Goal: Transaction & Acquisition: Register for event/course

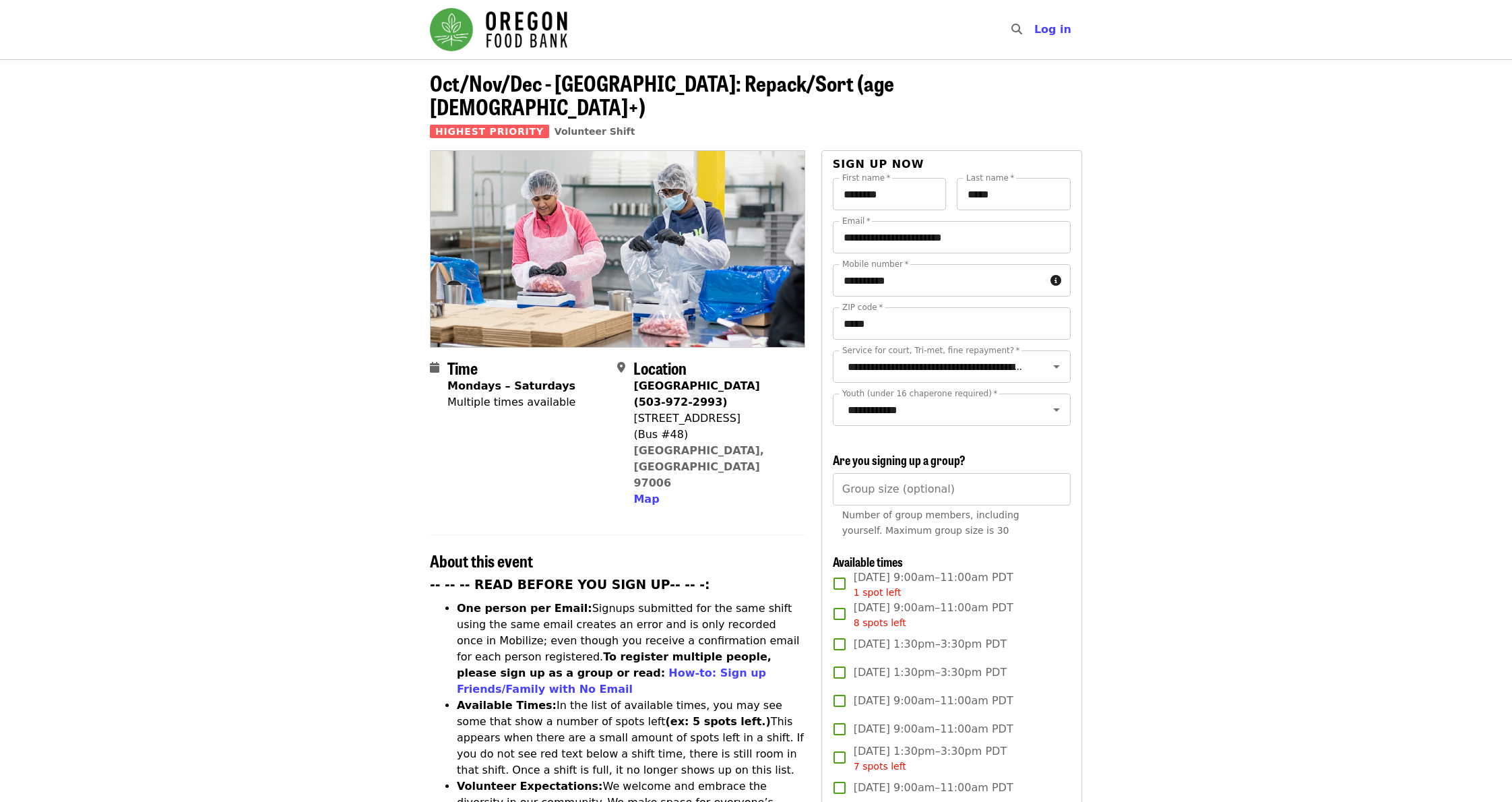
click at [522, 35] on img "Main navigation" at bounding box center [498, 29] width 137 height 43
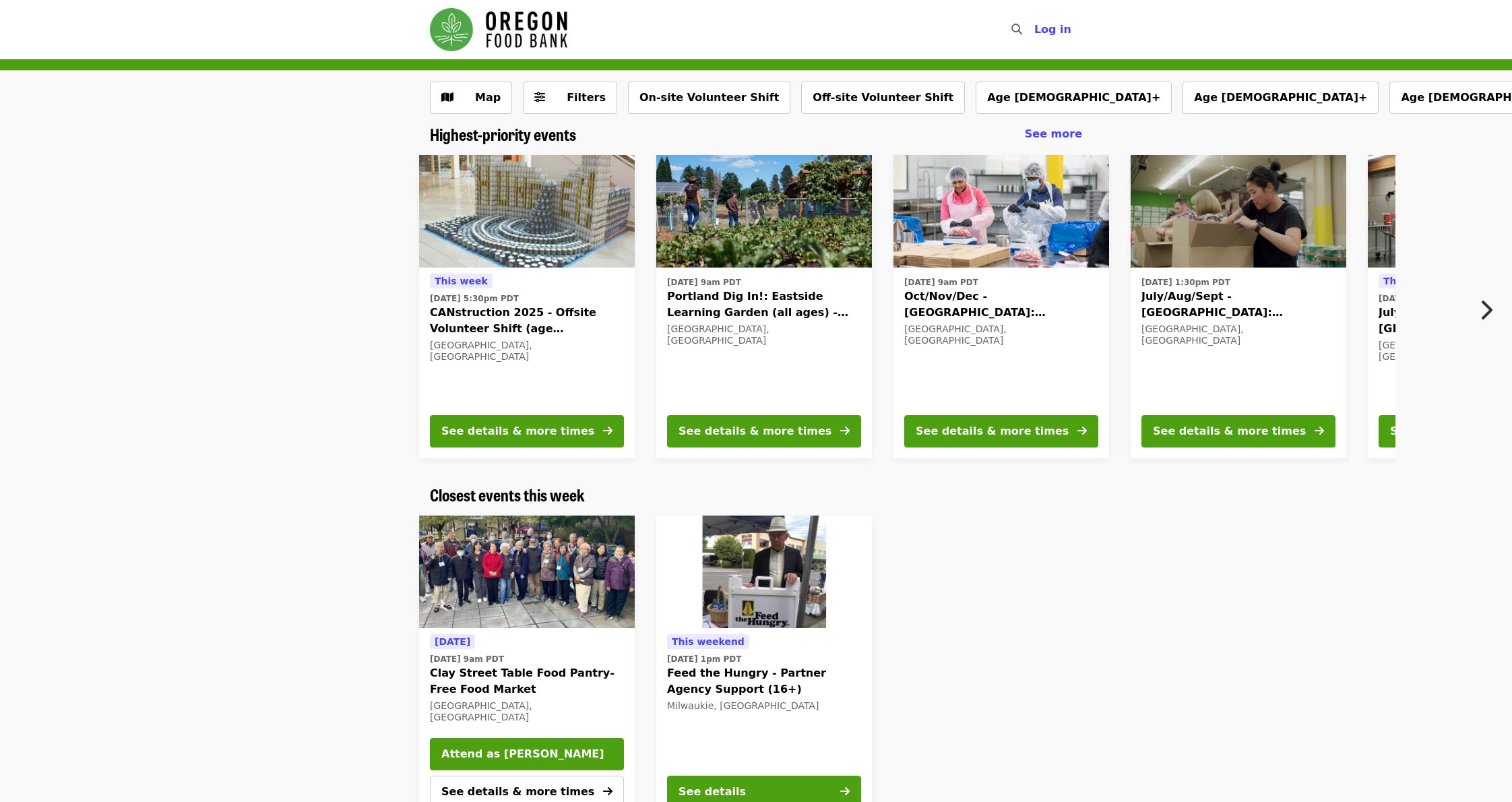
click at [1485, 305] on icon "chevron-right icon" at bounding box center [1486, 310] width 14 height 26
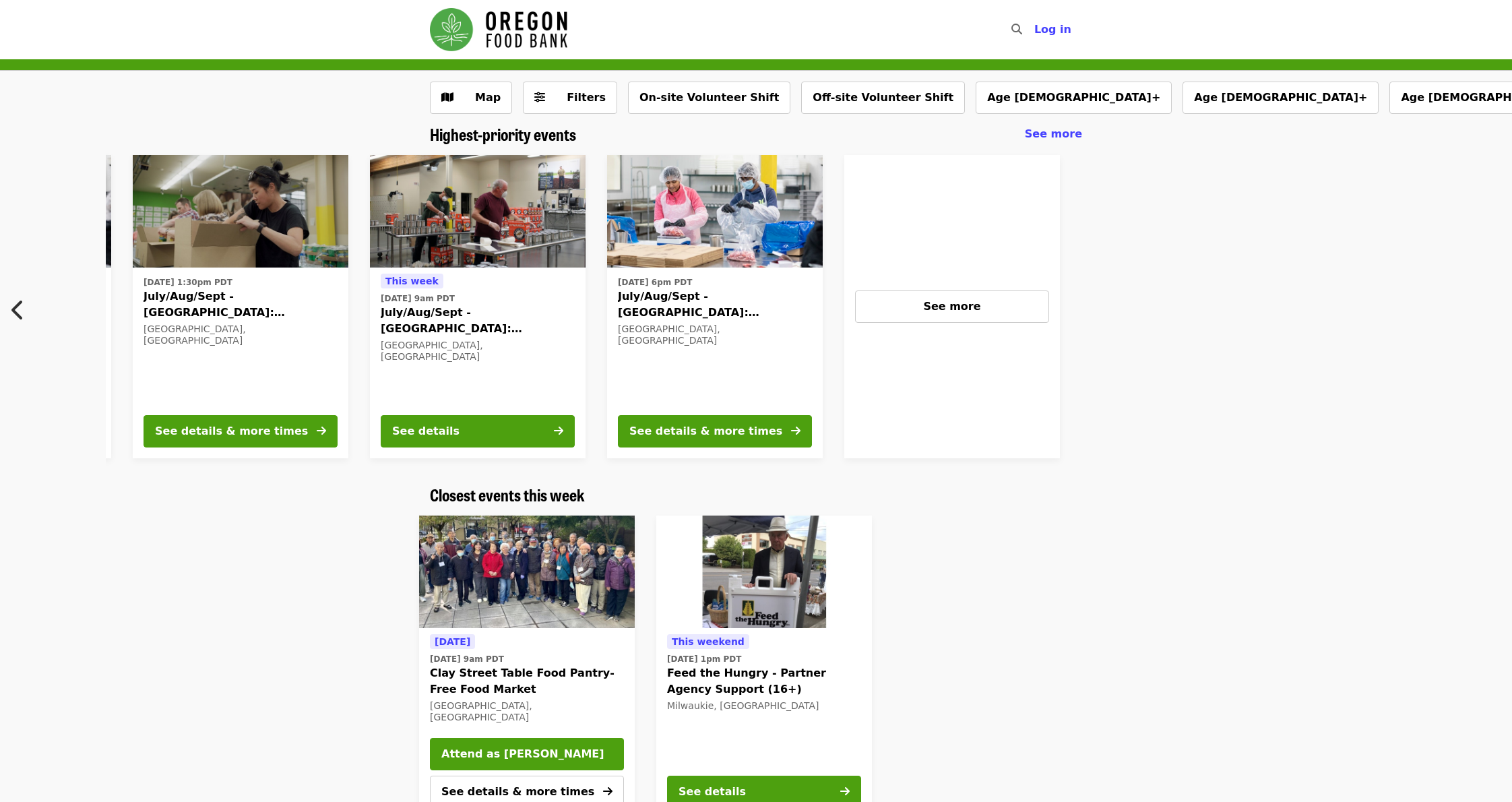
click at [668, 321] on div "[DATE] 6pm PDT July/Aug/Sept - [GEOGRAPHIC_DATA]: Repack/Sort (age [DEMOGRAPHIC…" at bounding box center [714, 338] width 194 height 131
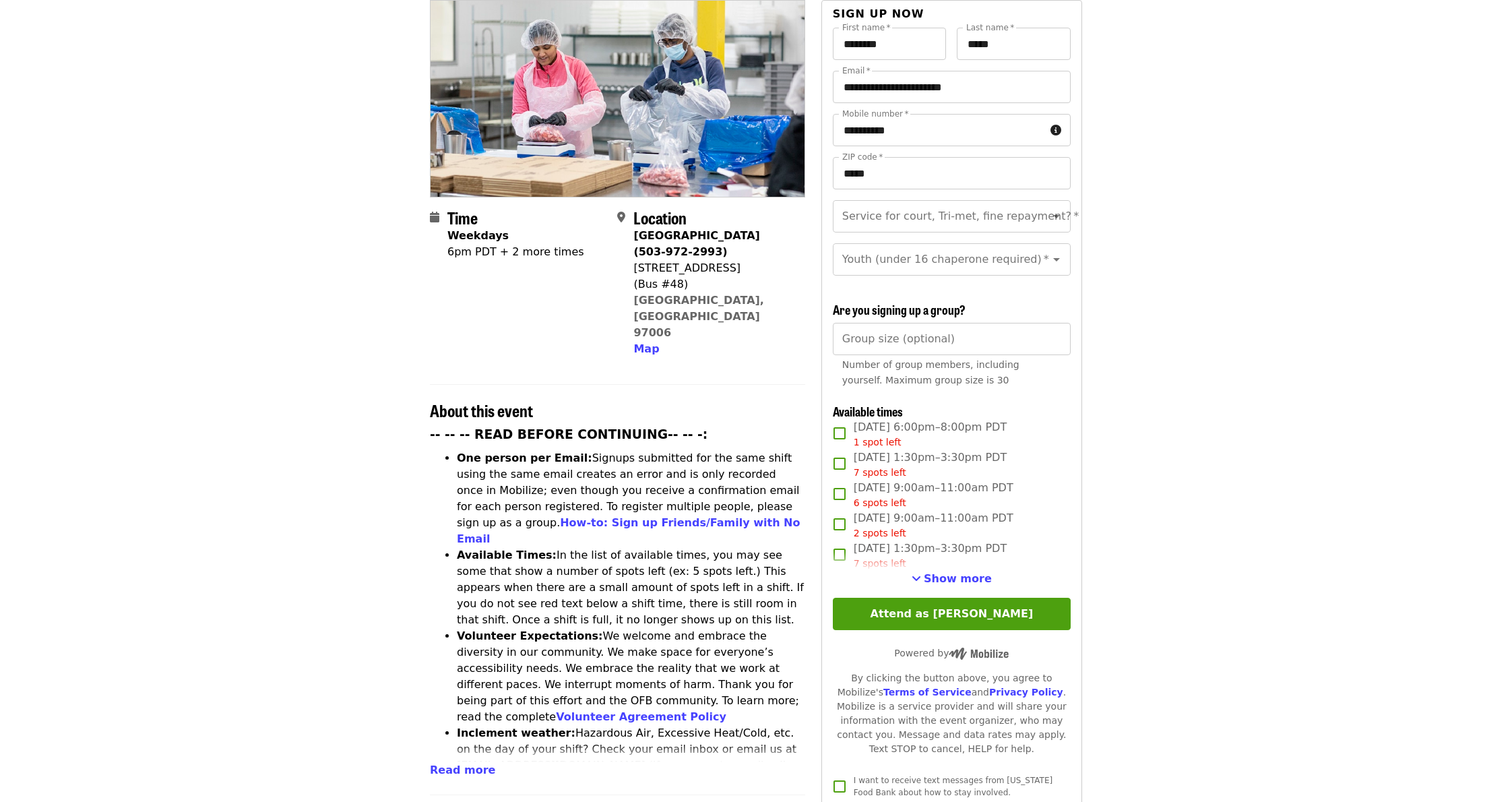
scroll to position [157, 0]
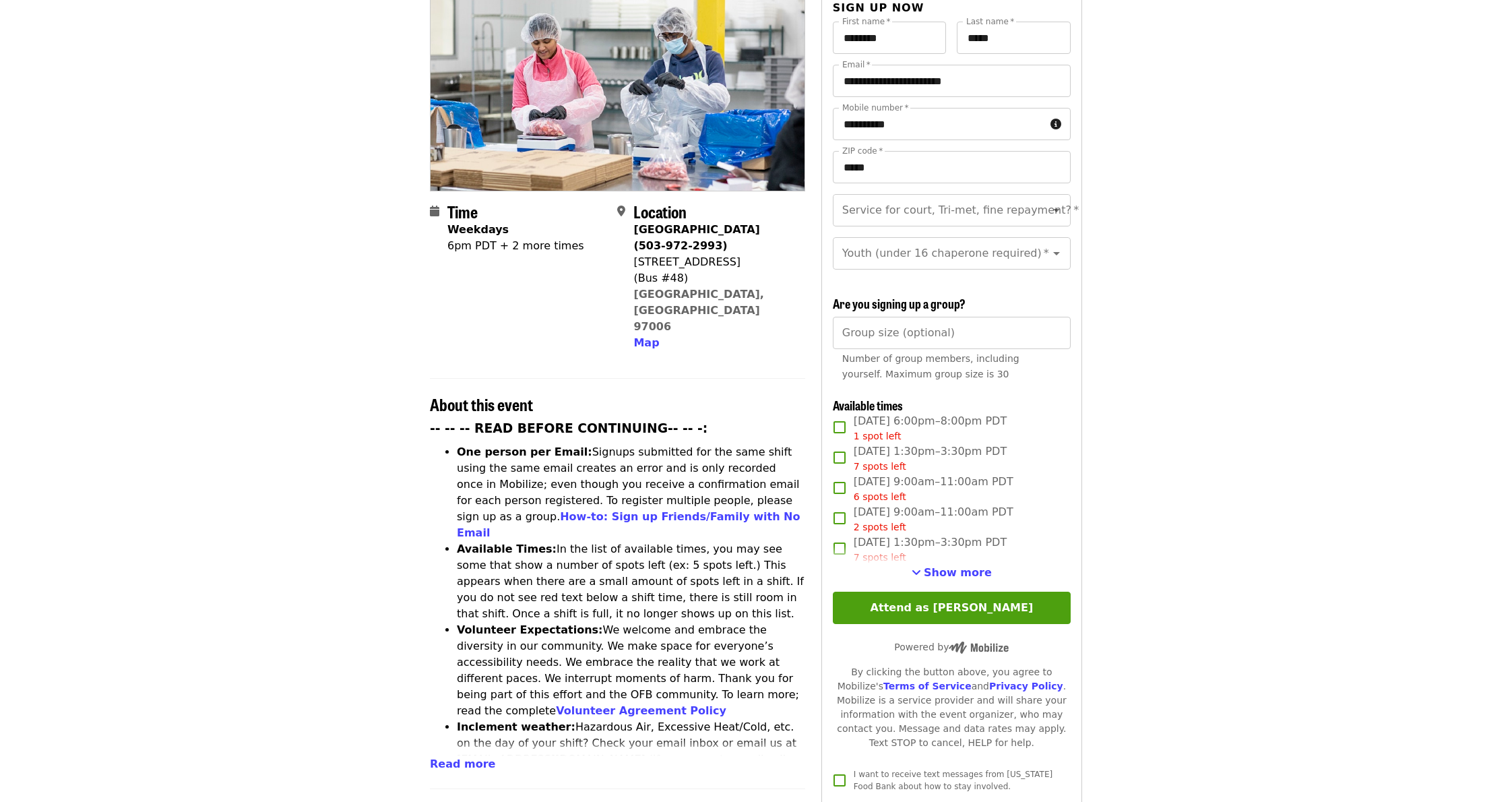
click at [937, 566] on span "Show more" at bounding box center [957, 573] width 68 height 13
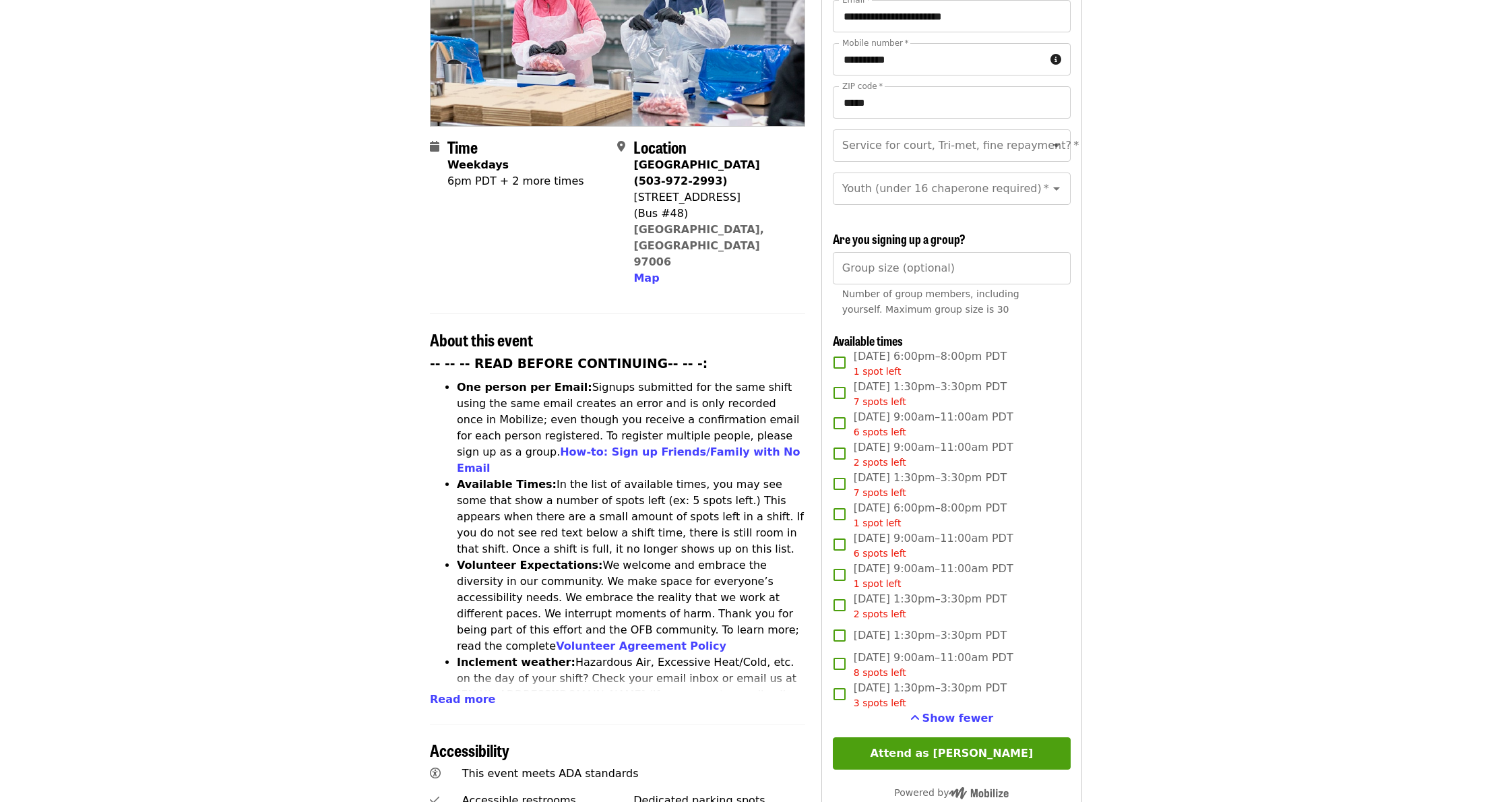
scroll to position [222, 0]
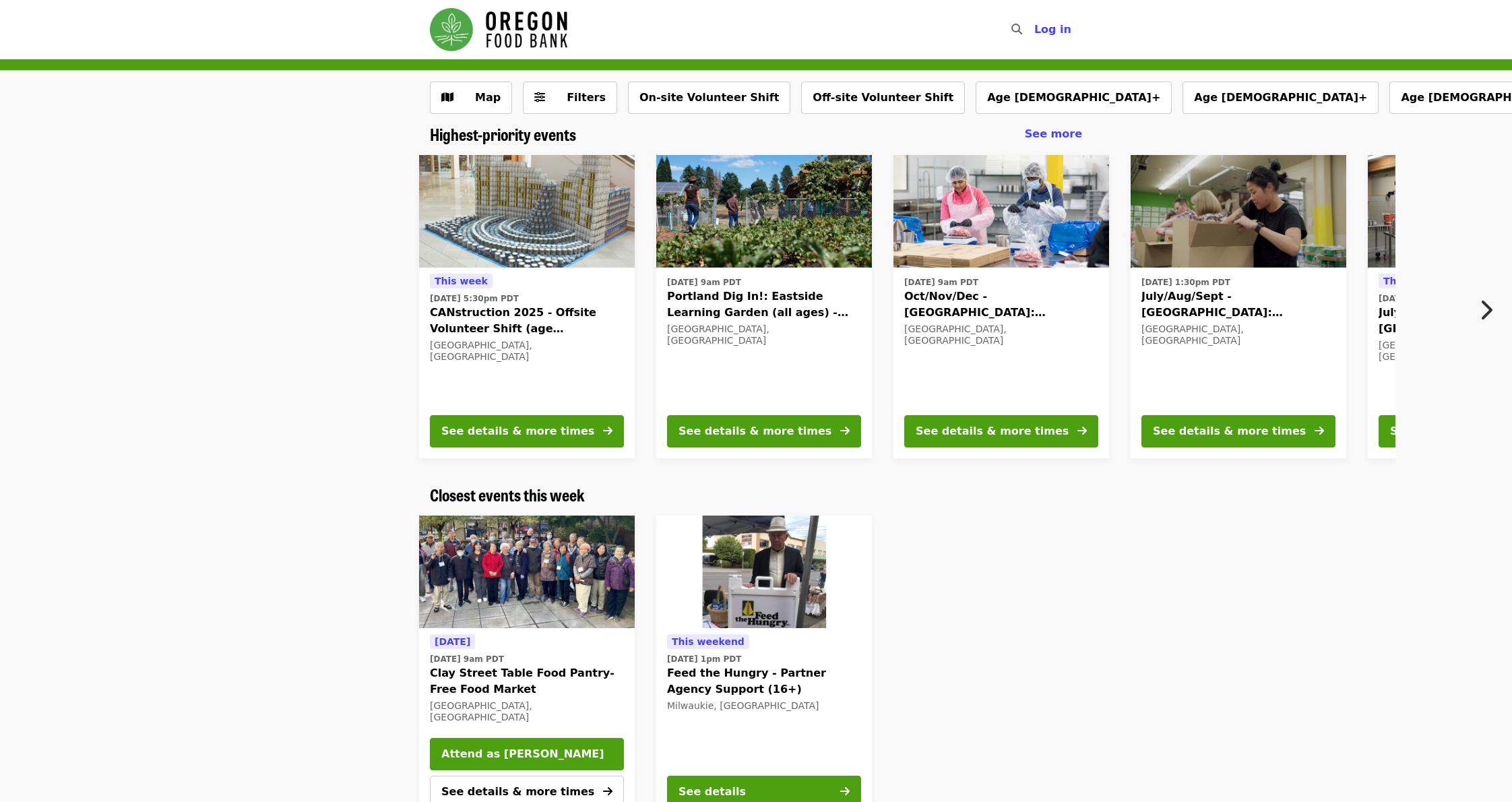
click at [1004, 305] on span "Oct/Nov/Dec - [GEOGRAPHIC_DATA]: Repack/Sort (age [DEMOGRAPHIC_DATA]+)" at bounding box center [1001, 304] width 194 height 32
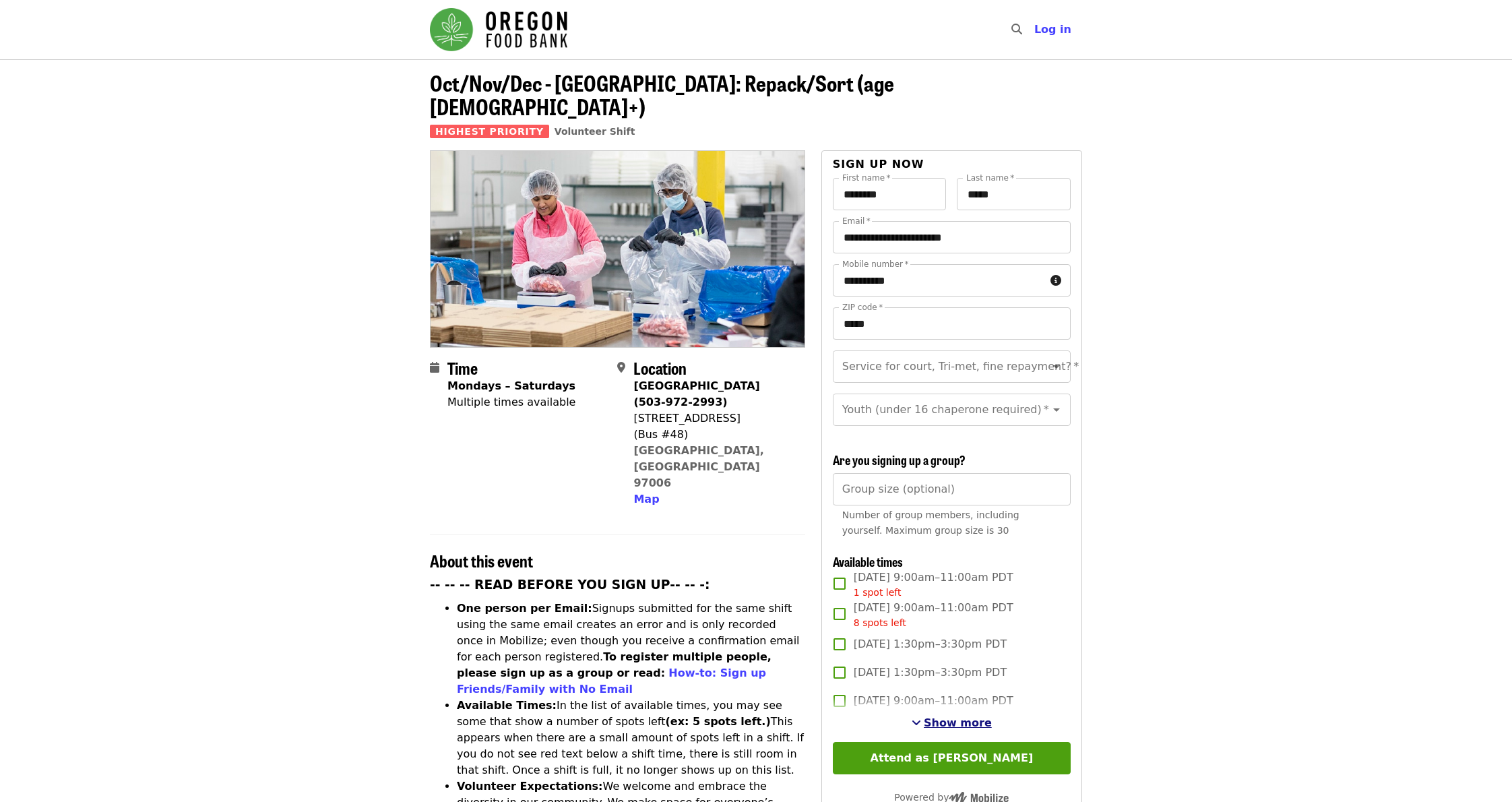
click at [959, 716] on span "Show more" at bounding box center [957, 723] width 68 height 13
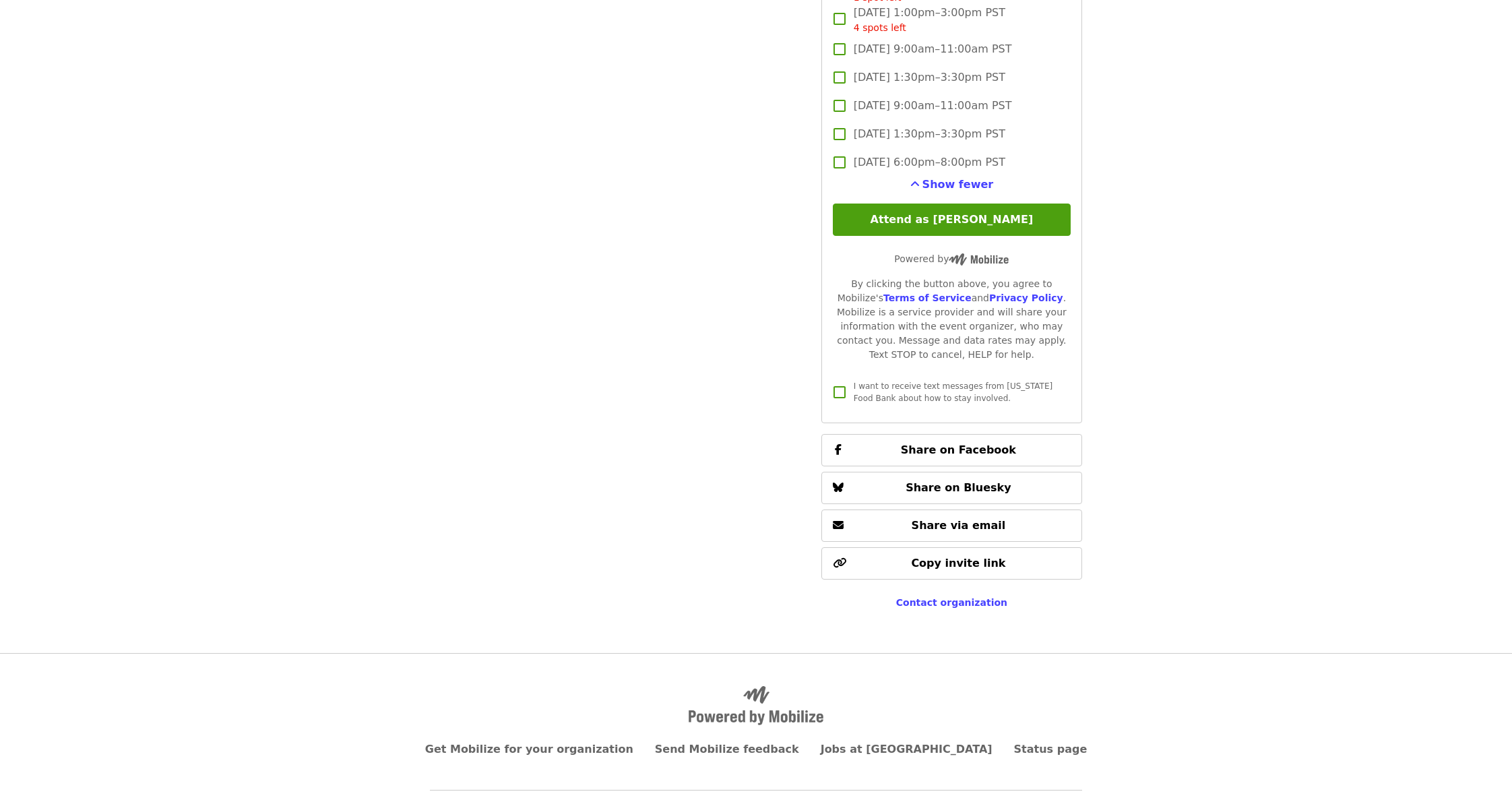
scroll to position [3226, 0]
click at [957, 204] on button "Attend as [PERSON_NAME]" at bounding box center [952, 220] width 238 height 32
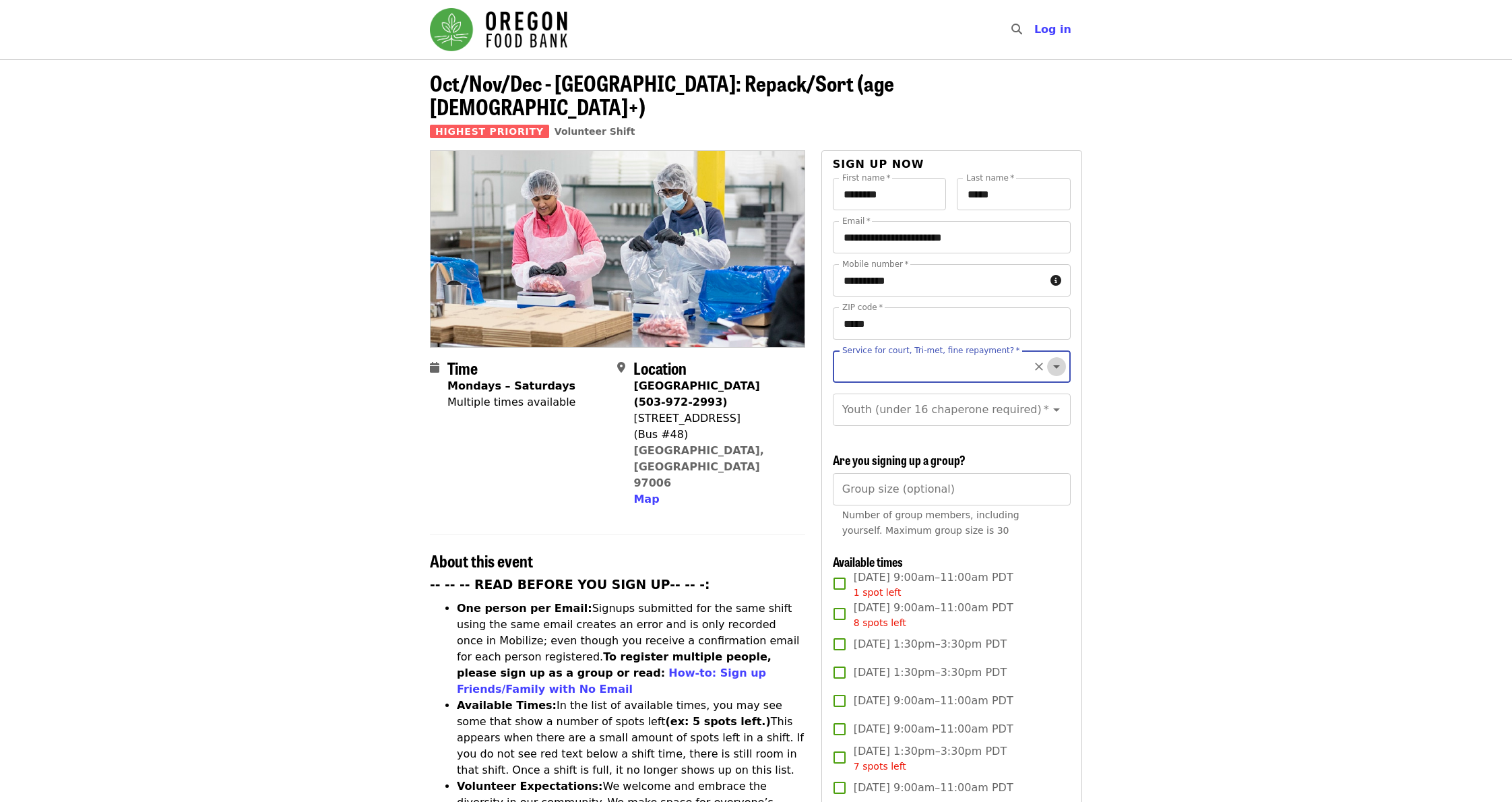
click at [1053, 358] on icon "Open" at bounding box center [1057, 366] width 16 height 16
click at [942, 408] on li "Yes- Form required. See shift description for link" at bounding box center [951, 412] width 238 height 41
type input "**********"
click at [1054, 402] on icon "Open" at bounding box center [1057, 410] width 16 height 16
click at [876, 422] on li "16 and older" at bounding box center [951, 422] width 238 height 24
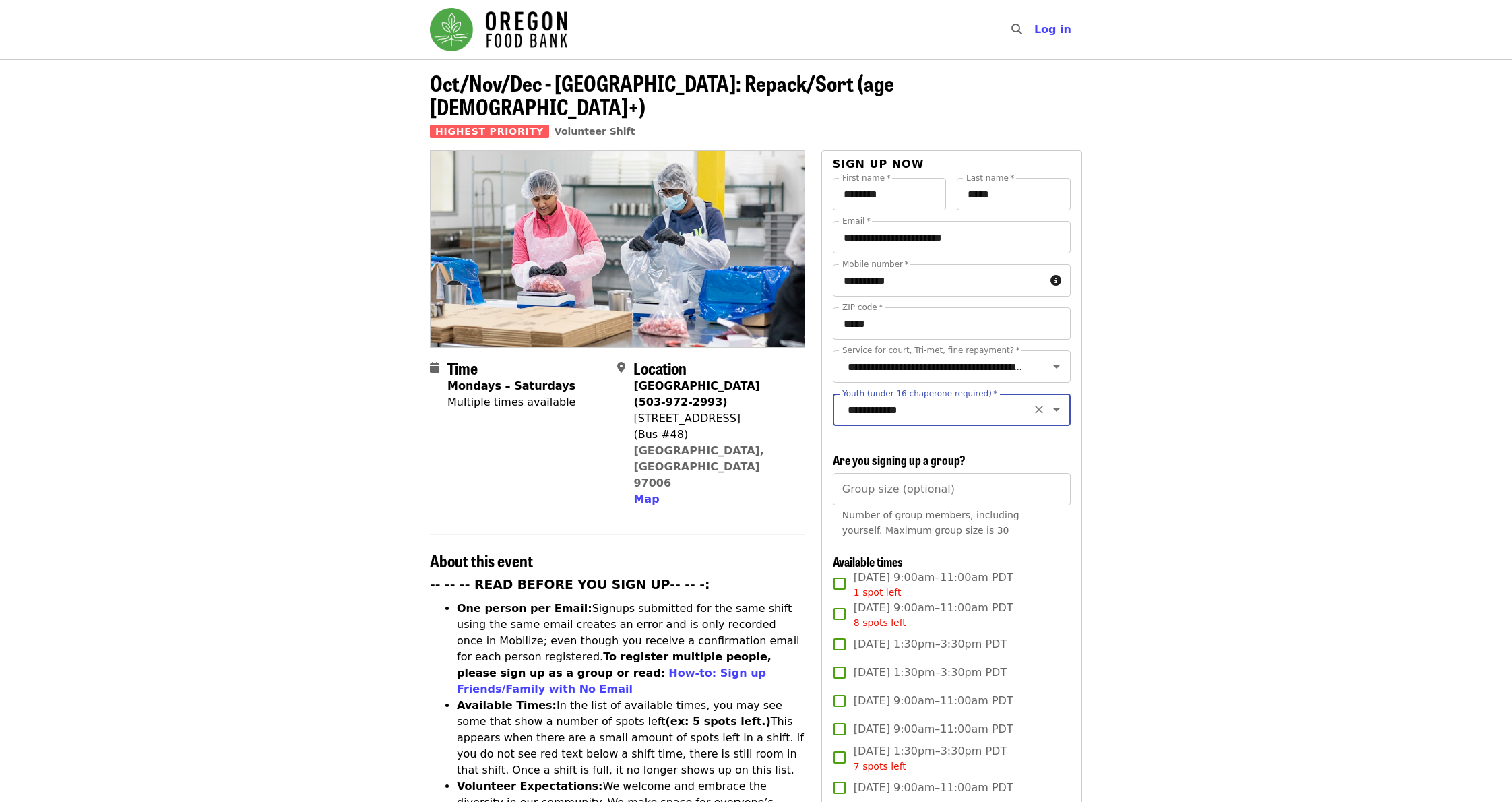
type input "**********"
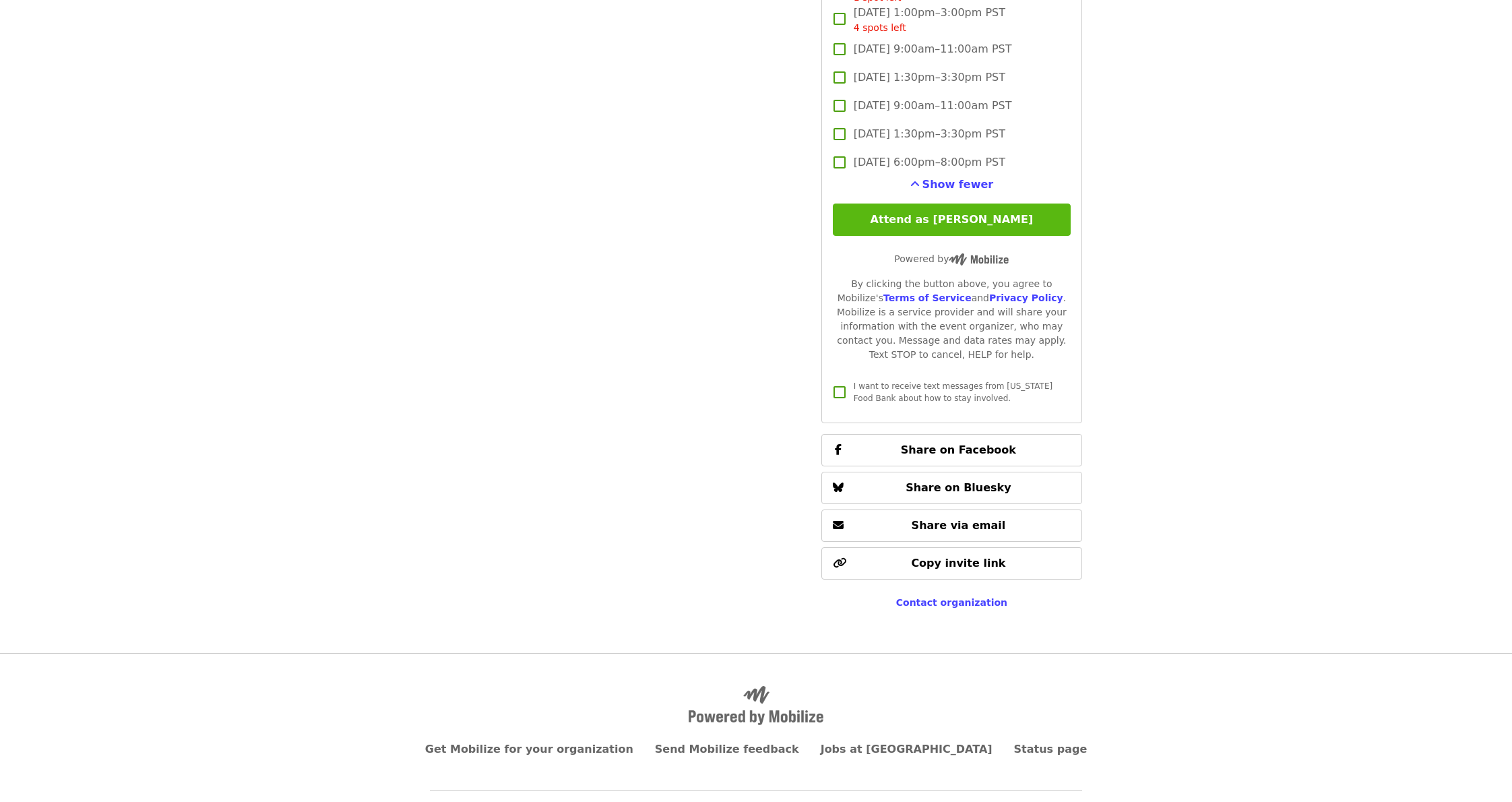
scroll to position [3226, 0]
click at [917, 204] on button "Attend as [PERSON_NAME]" at bounding box center [952, 220] width 238 height 32
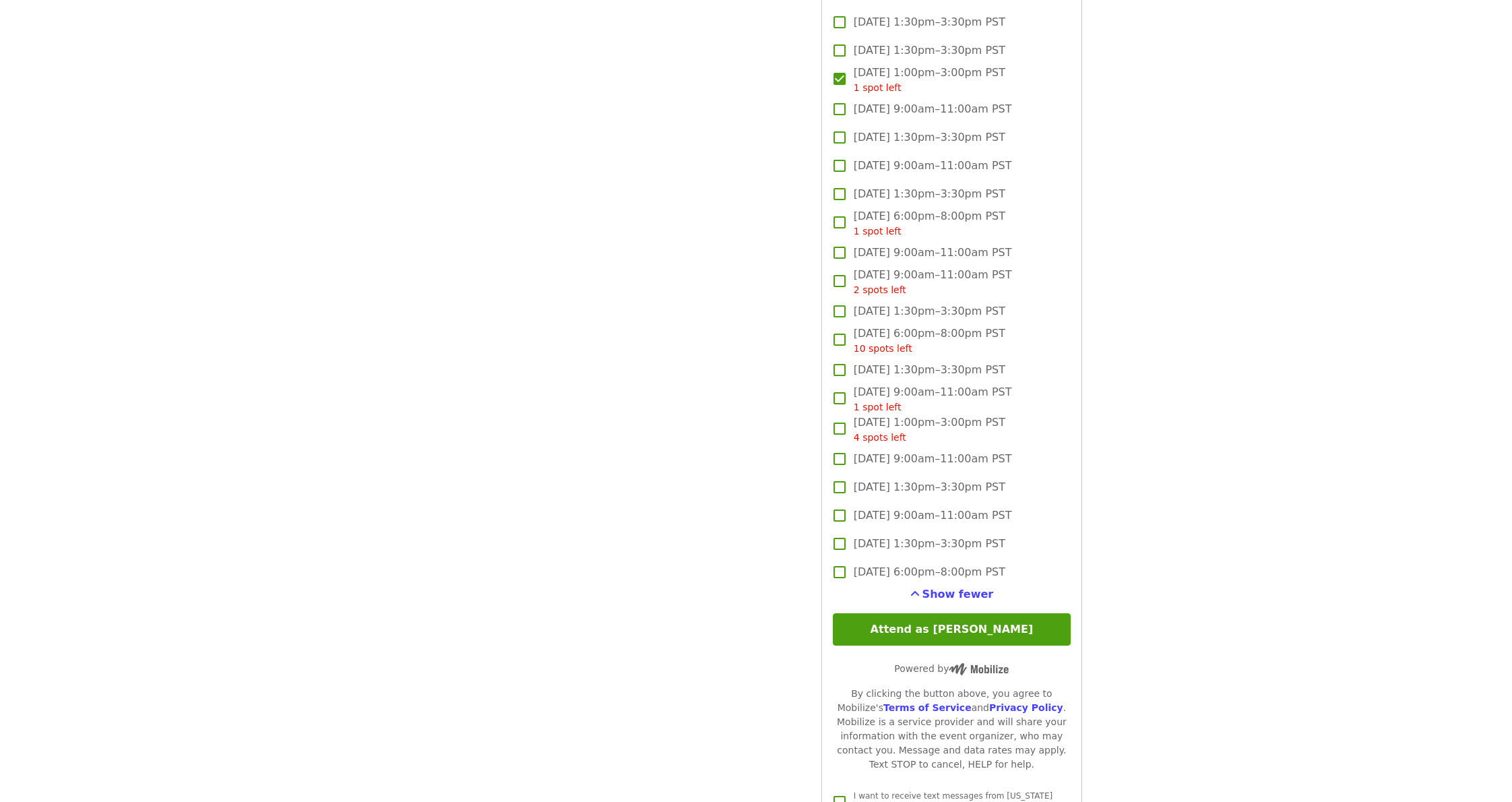
scroll to position [3144, 0]
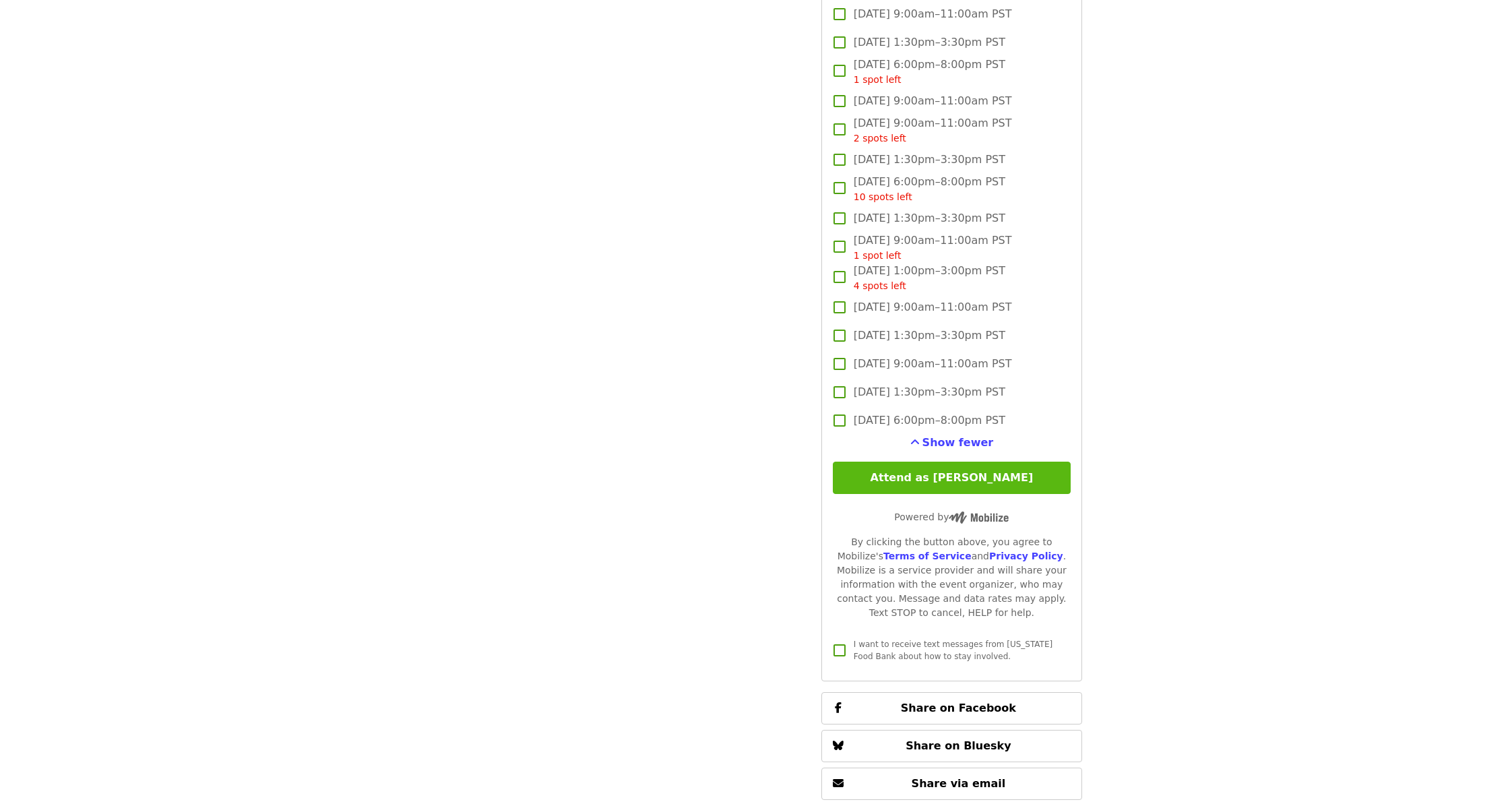
click at [963, 462] on button "Attend as [PERSON_NAME]" at bounding box center [952, 477] width 238 height 32
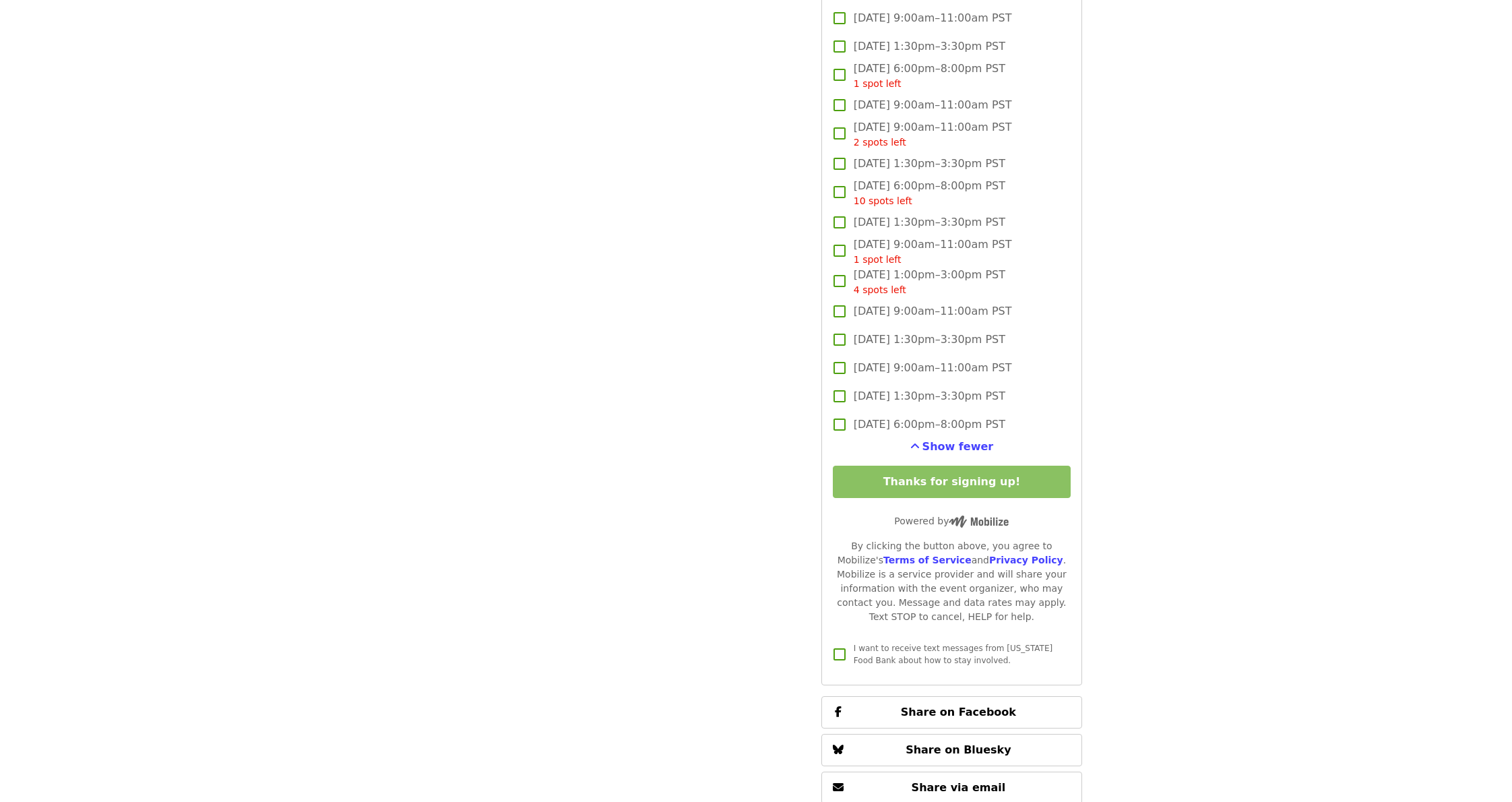
scroll to position [2671, 0]
